Goal: Information Seeking & Learning: Learn about a topic

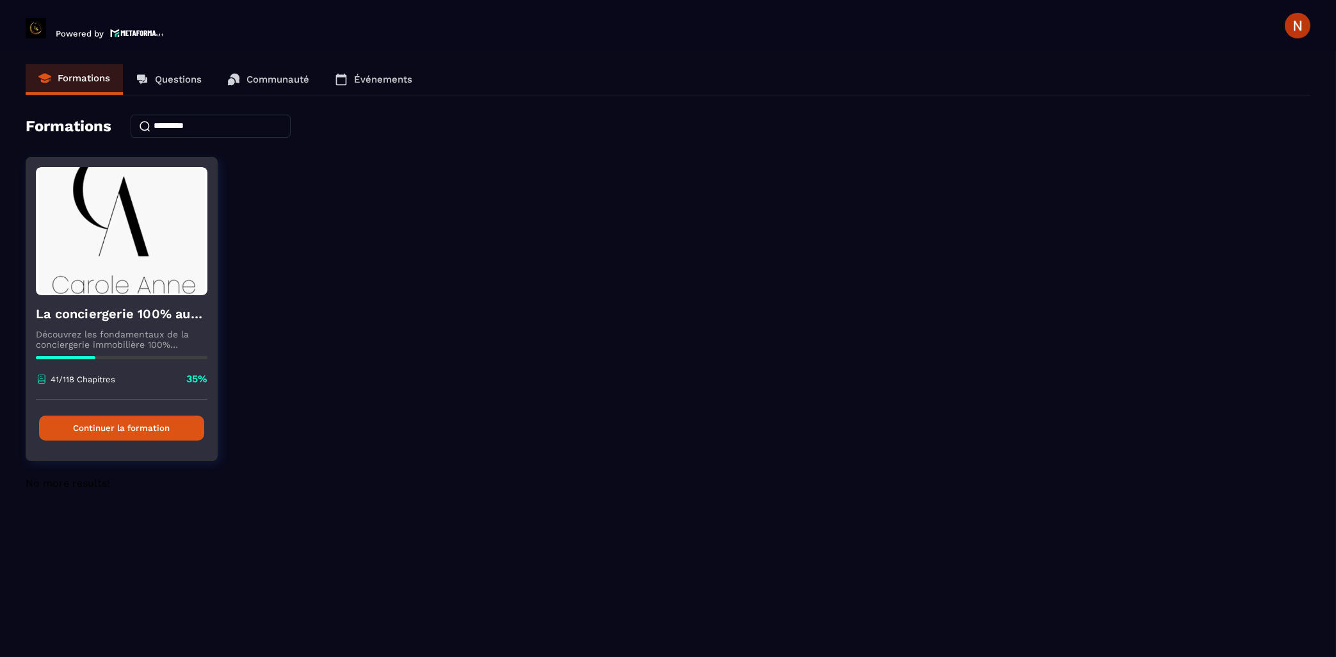
click at [124, 430] on button "Continuer la formation" at bounding box center [121, 427] width 165 height 25
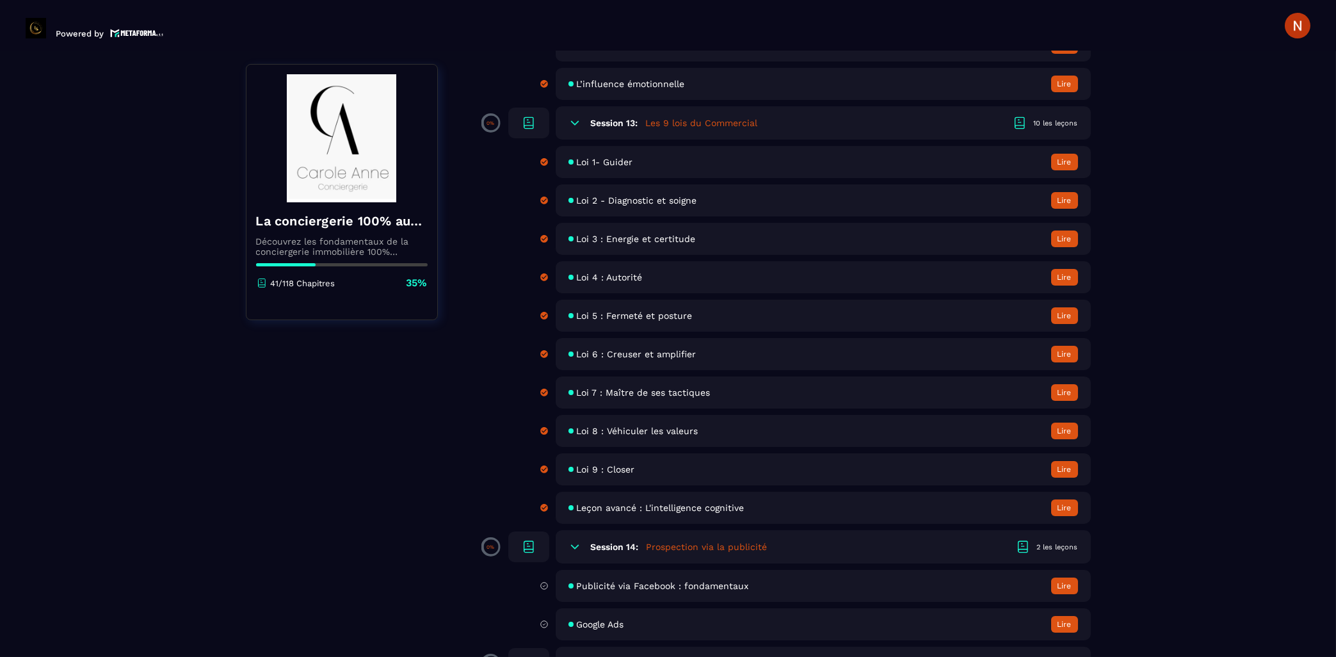
scroll to position [1853, 0]
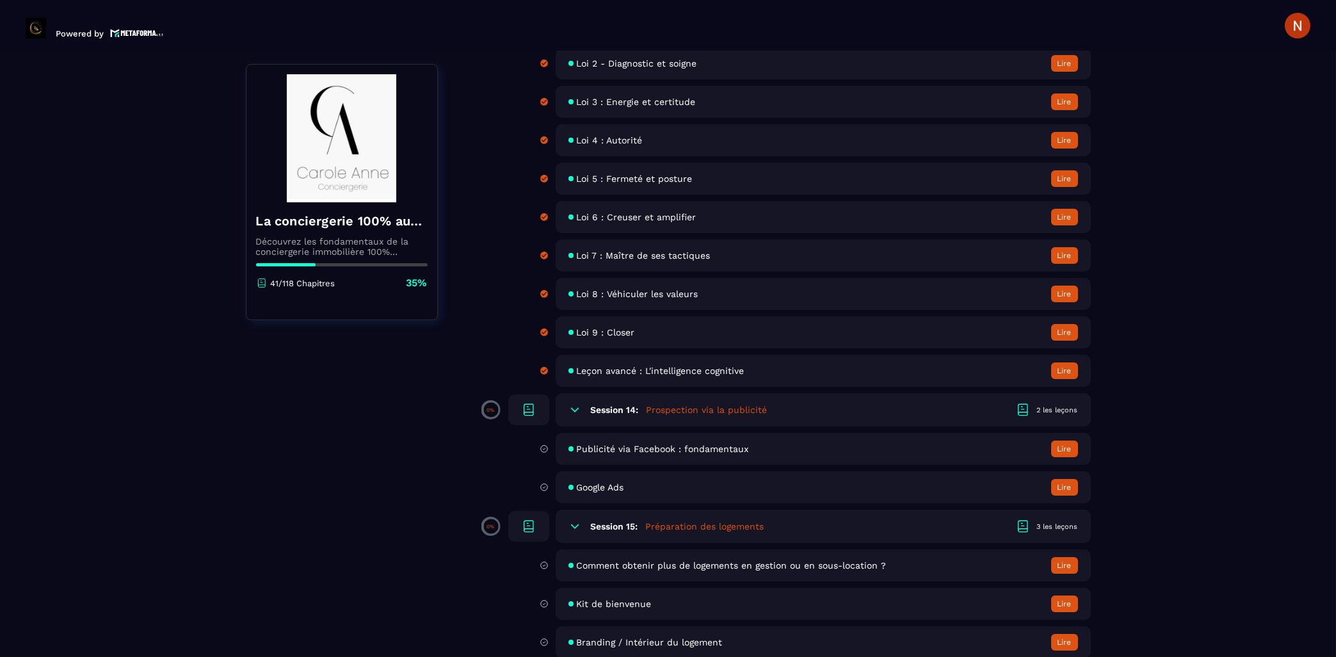
click at [711, 416] on h5 "Prospection via la publicité" at bounding box center [707, 409] width 121 height 13
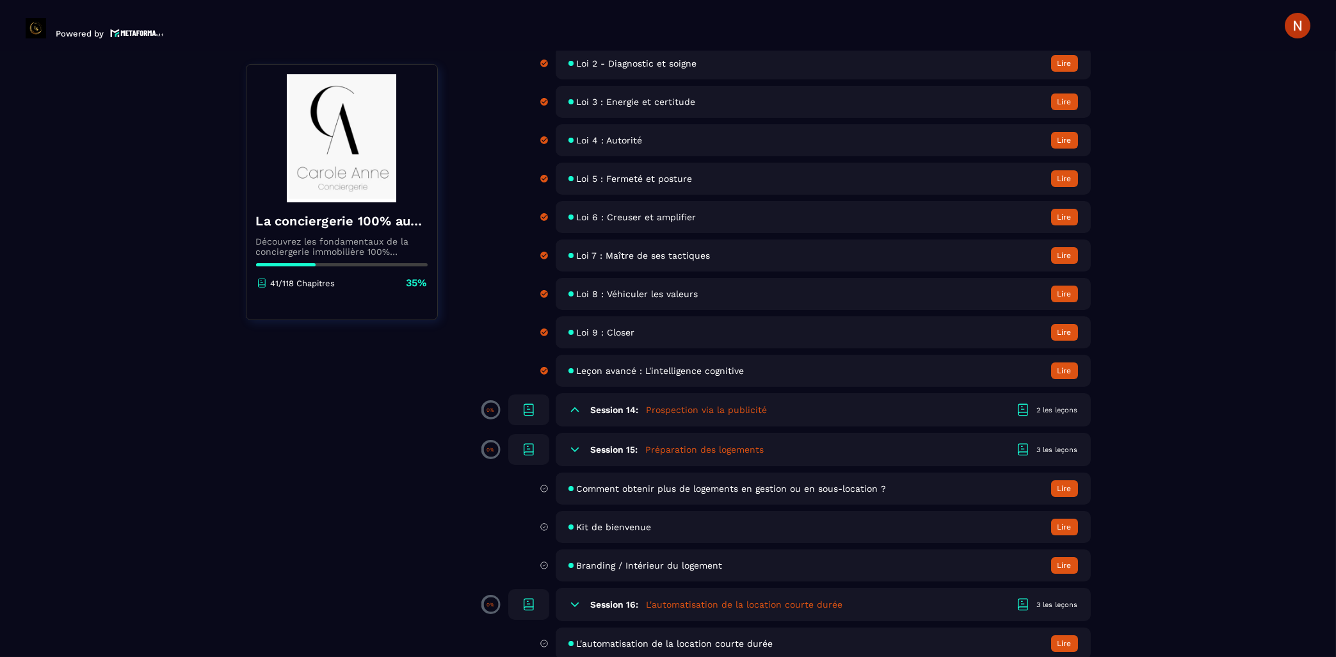
click at [569, 416] on icon at bounding box center [574, 409] width 13 height 13
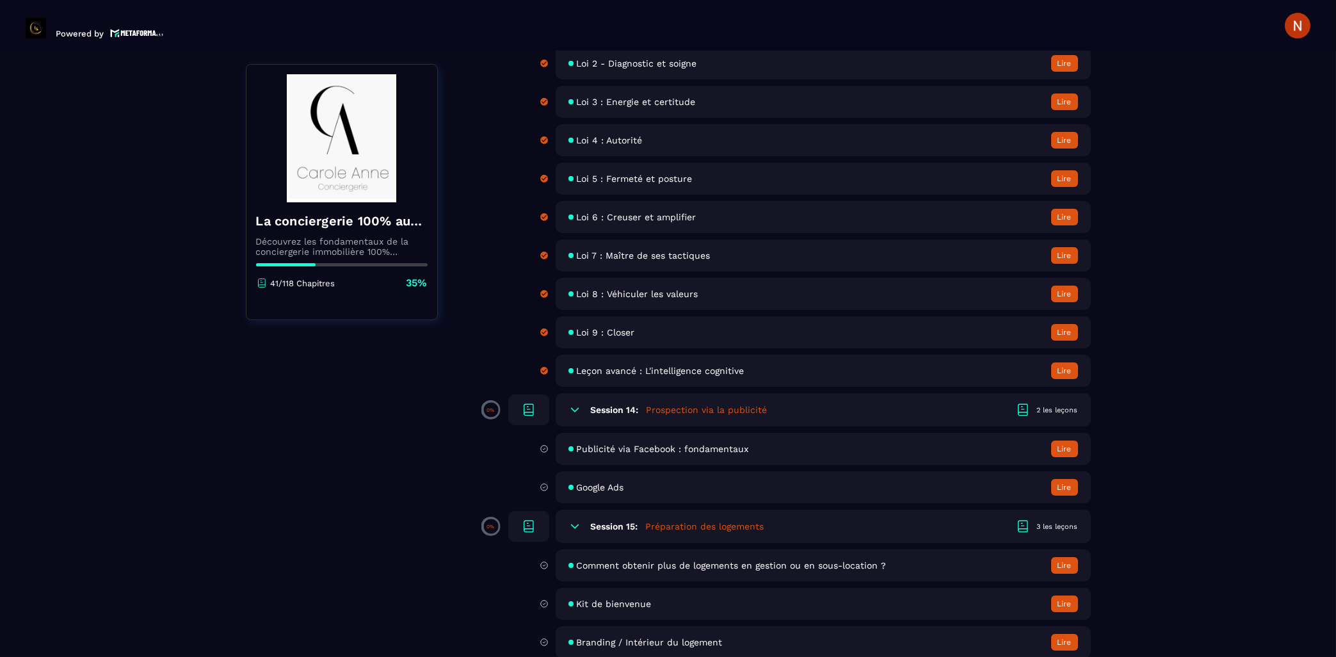
click at [659, 454] on span "Publicité via Facebook : fondamentaux" at bounding box center [663, 449] width 172 height 10
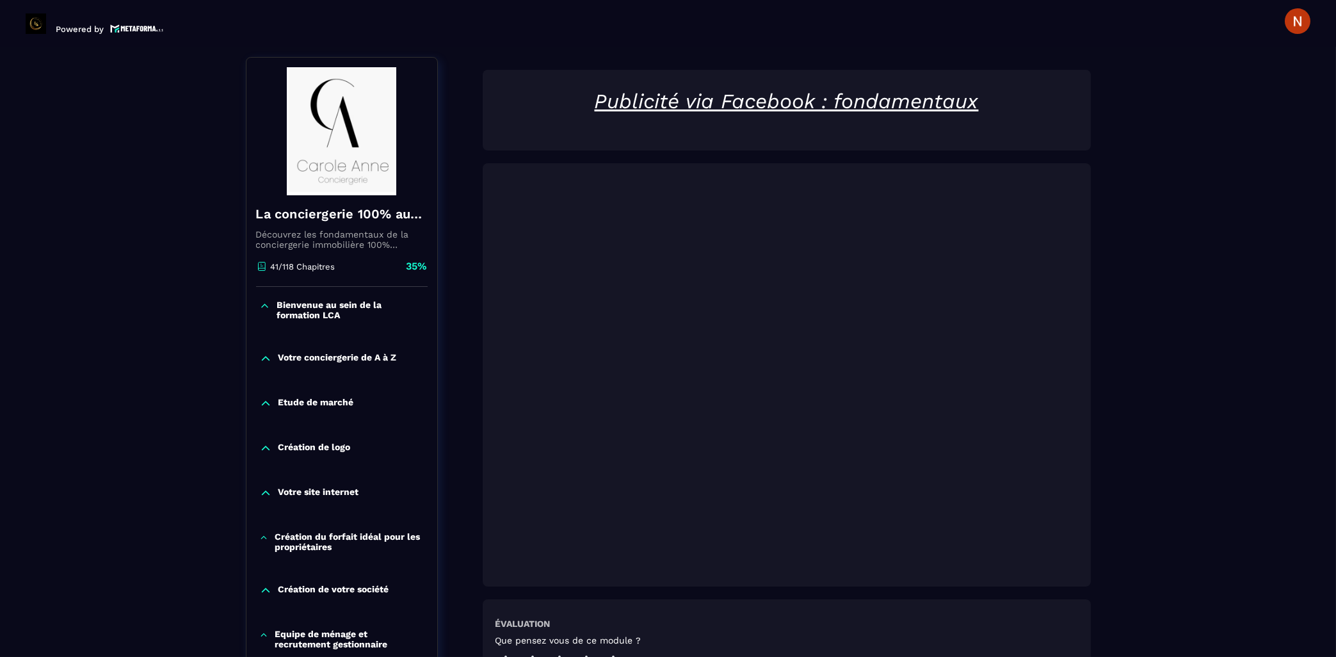
scroll to position [111, 0]
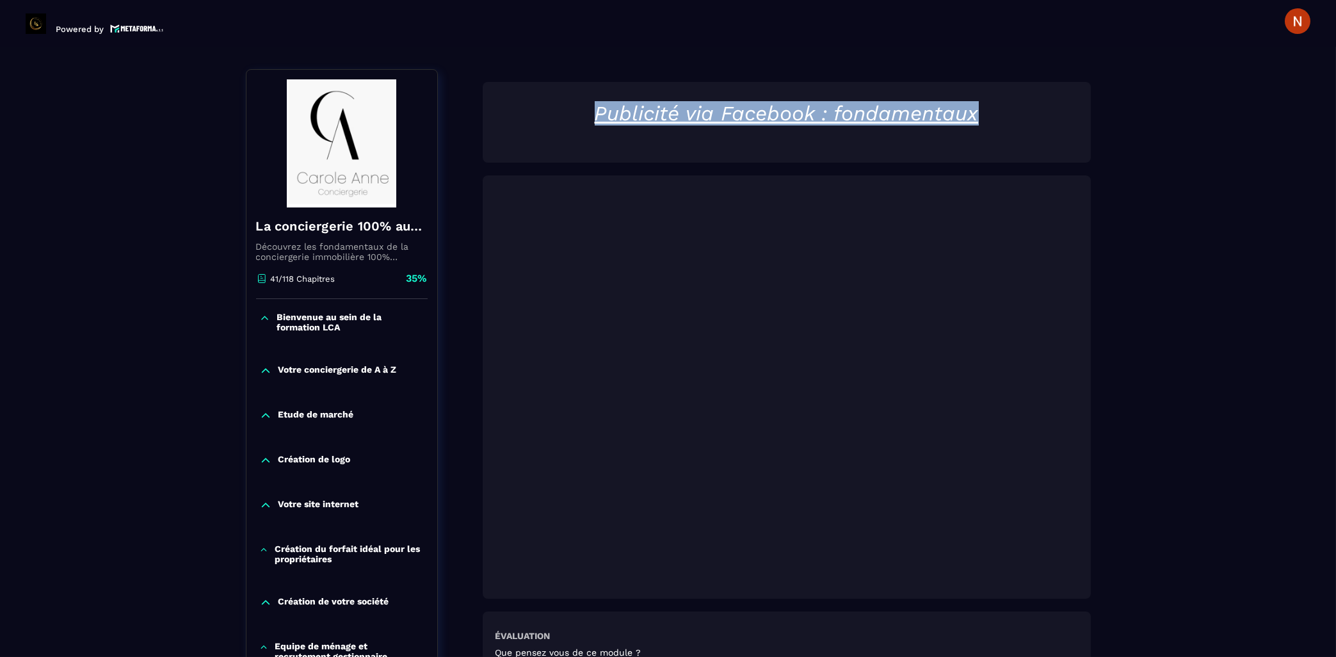
drag, startPoint x: 596, startPoint y: 112, endPoint x: 1003, endPoint y: 115, distance: 407.1
click at [1003, 115] on h1 "Publicité via Facebook : fondamentaux" at bounding box center [786, 113] width 583 height 24
copy u "Publicité via Facebook : fondamentaux"
